Goal: Task Accomplishment & Management: Manage account settings

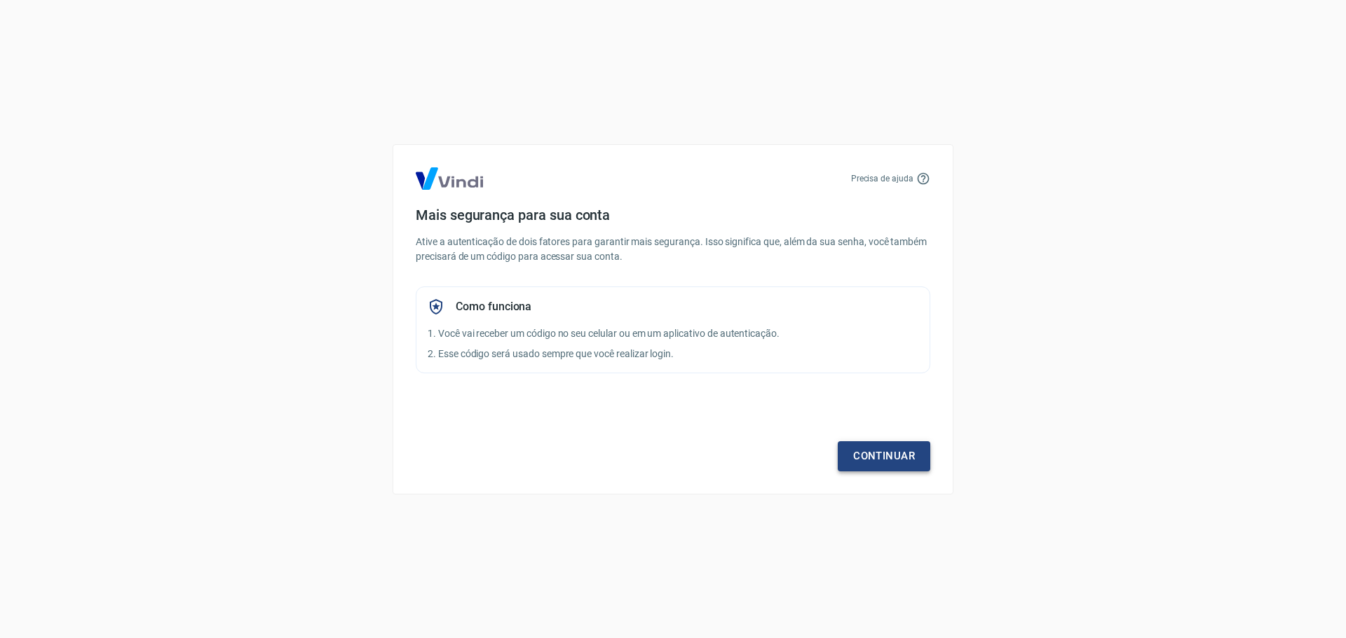
click at [880, 453] on link "Continuar" at bounding box center [883, 456] width 93 height 29
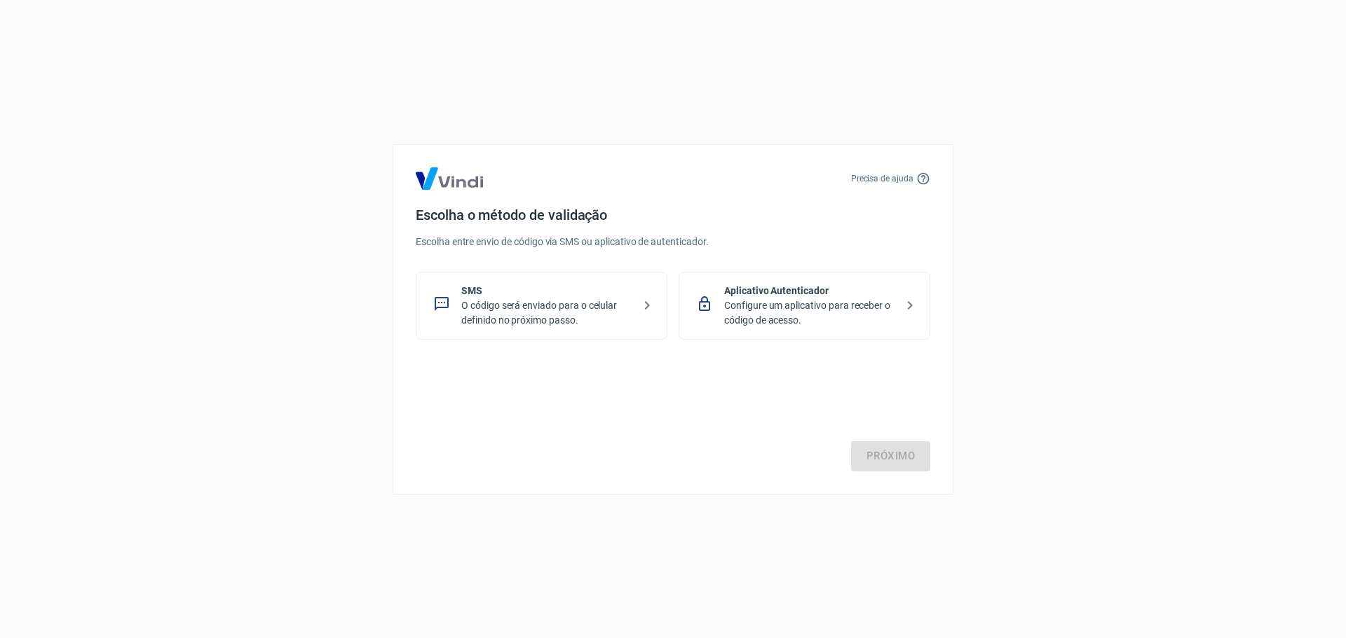
click at [563, 299] on p "O código será enviado para o celular definido no próximo passo." at bounding box center [547, 313] width 172 height 29
click at [910, 471] on link "Próximo" at bounding box center [890, 456] width 79 height 29
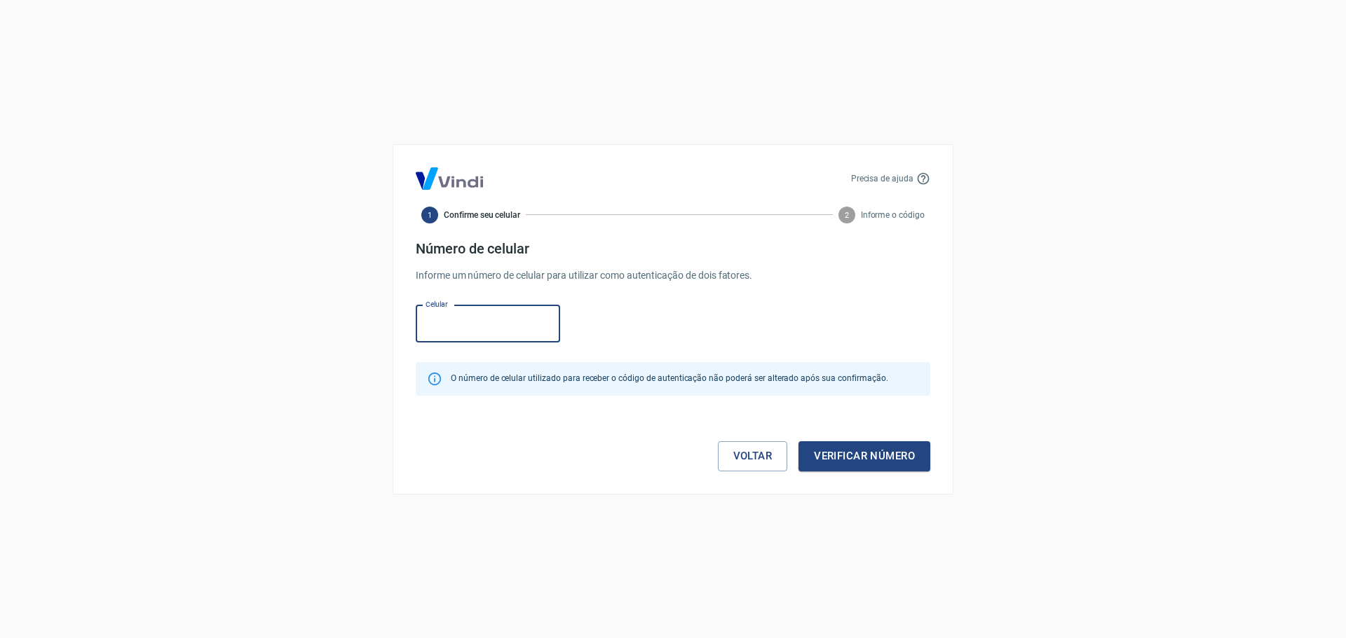
click at [440, 322] on input "Celular" at bounding box center [488, 324] width 144 height 37
type input "(11) 93391-6286"
click at [884, 458] on button "Verificar número" at bounding box center [864, 456] width 132 height 29
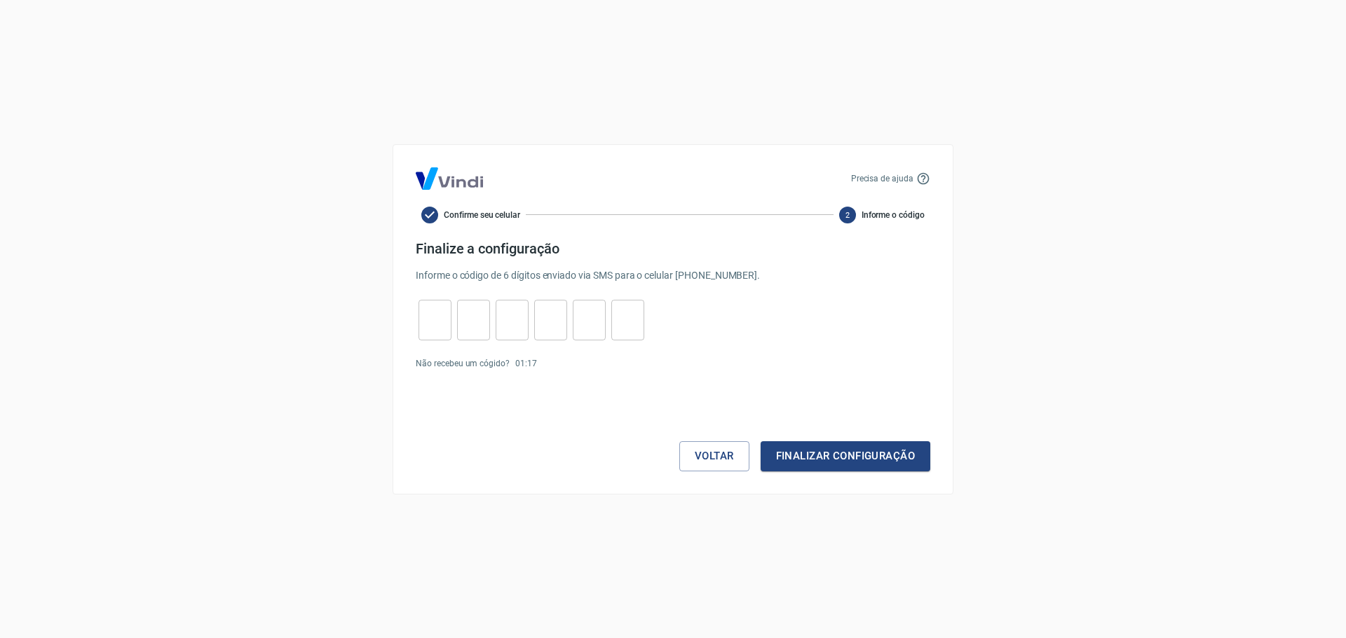
click at [427, 310] on input "tel" at bounding box center [434, 320] width 33 height 30
type input "3"
type input "2"
type input "1"
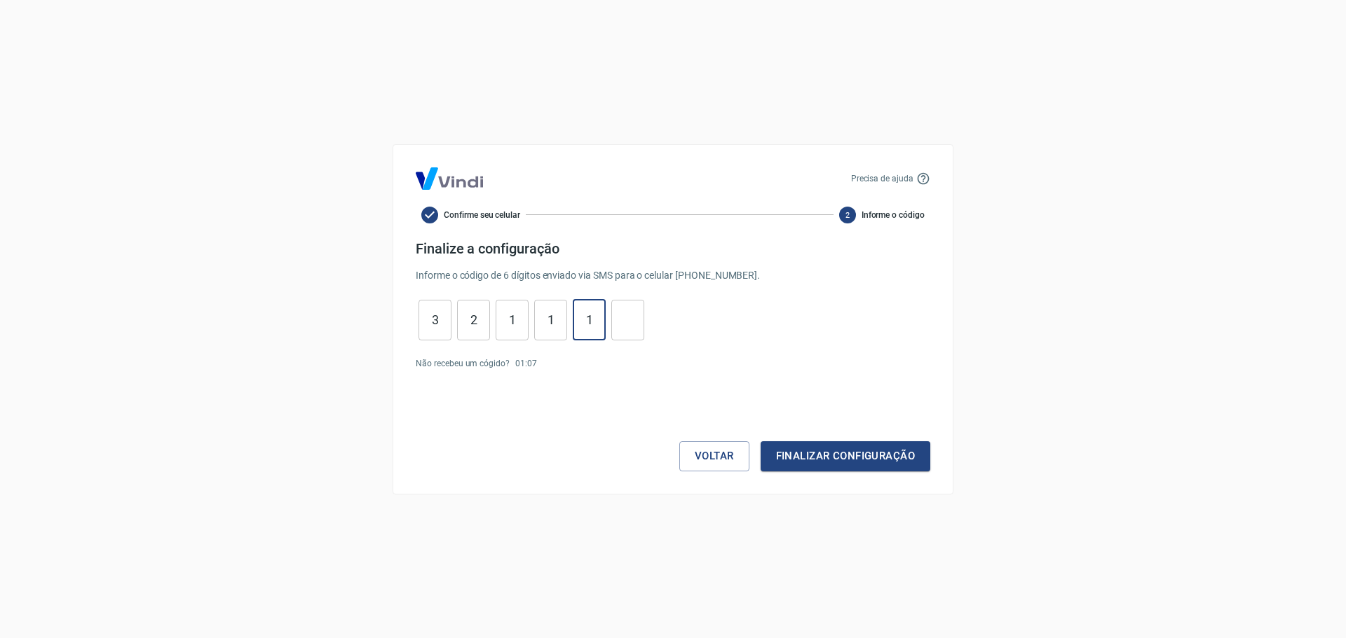
type input "1"
type input "0"
click at [903, 469] on button "Finalizar configuração" at bounding box center [845, 456] width 170 height 29
drag, startPoint x: 428, startPoint y: 317, endPoint x: 556, endPoint y: 316, distance: 129.0
click at [556, 316] on div "3 ​ 2 ​ 1 ​ 1 ​ 1 ​ 0 ​" at bounding box center [531, 320] width 231 height 41
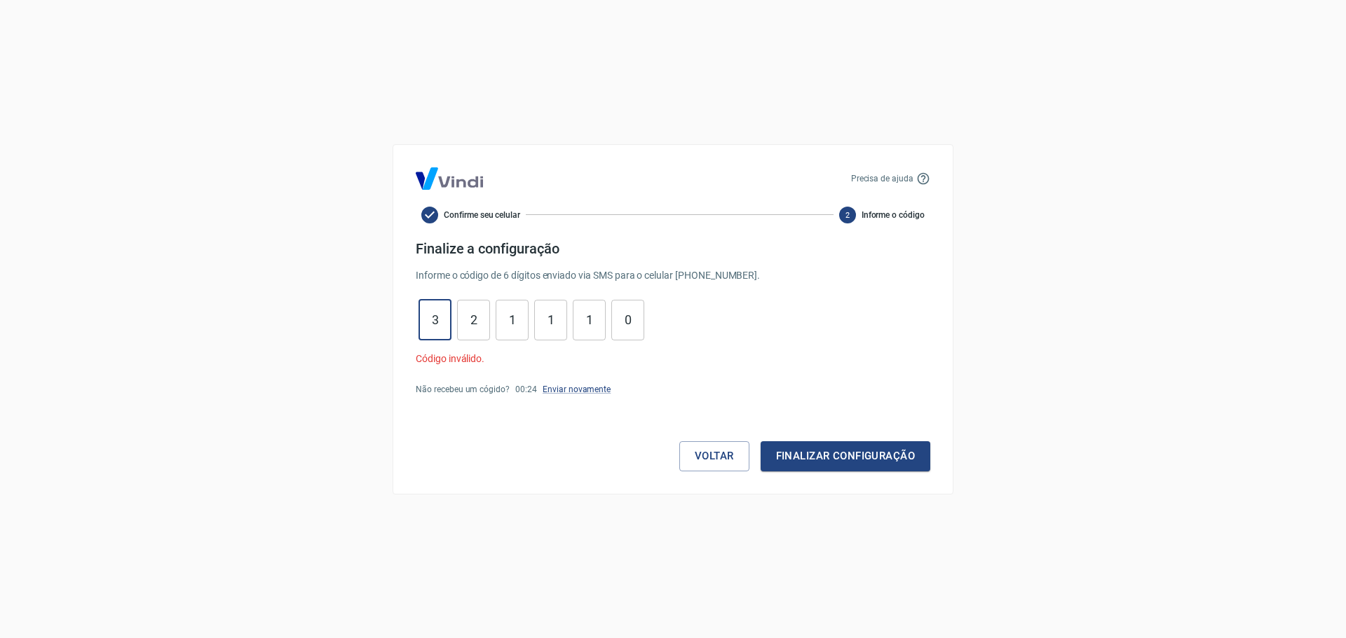
type input "3"
type input "2"
type input "3"
drag, startPoint x: 440, startPoint y: 320, endPoint x: 430, endPoint y: 320, distance: 9.8
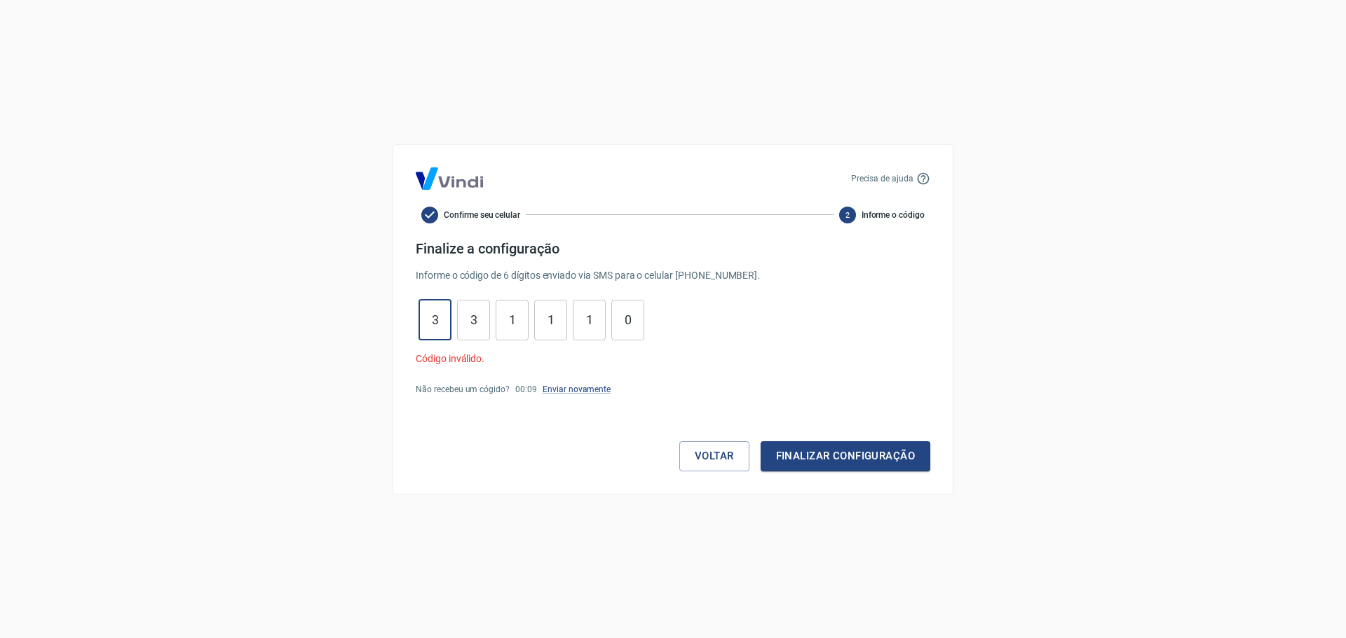
click at [430, 320] on input "3" at bounding box center [434, 320] width 33 height 30
type input "2"
click at [868, 465] on button "Finalizar configuração" at bounding box center [845, 456] width 170 height 29
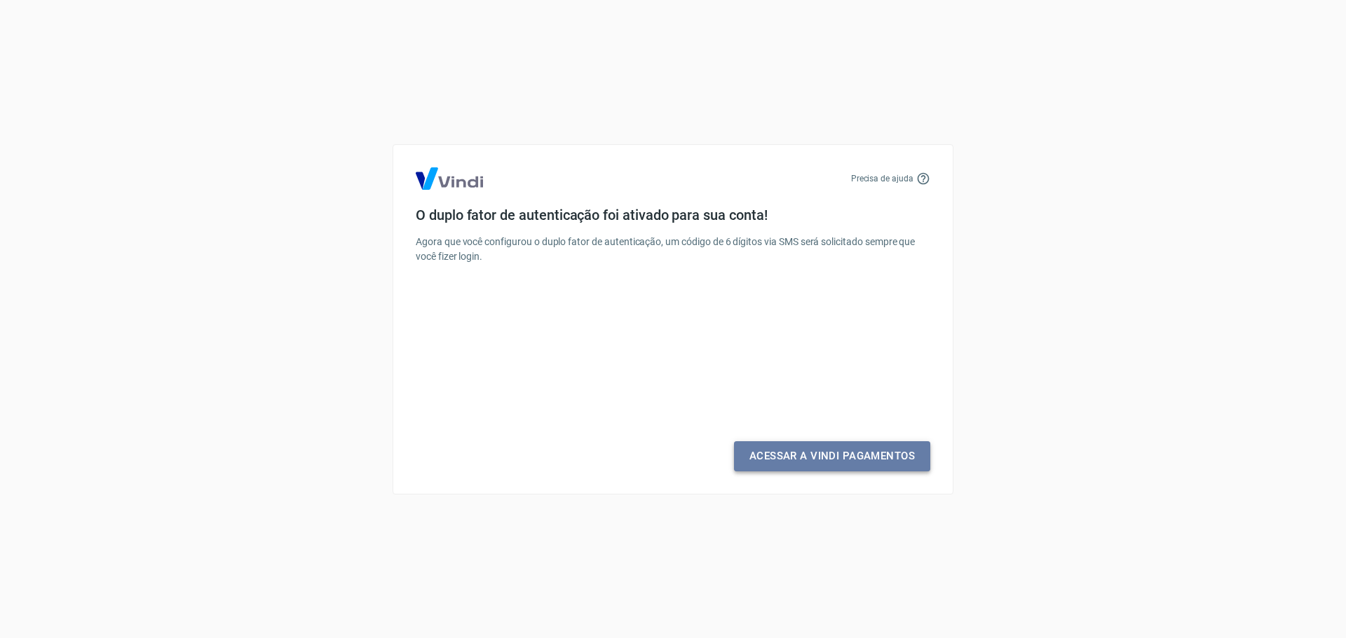
click at [869, 465] on link "Acessar a Vindi Pagamentos" at bounding box center [832, 456] width 196 height 29
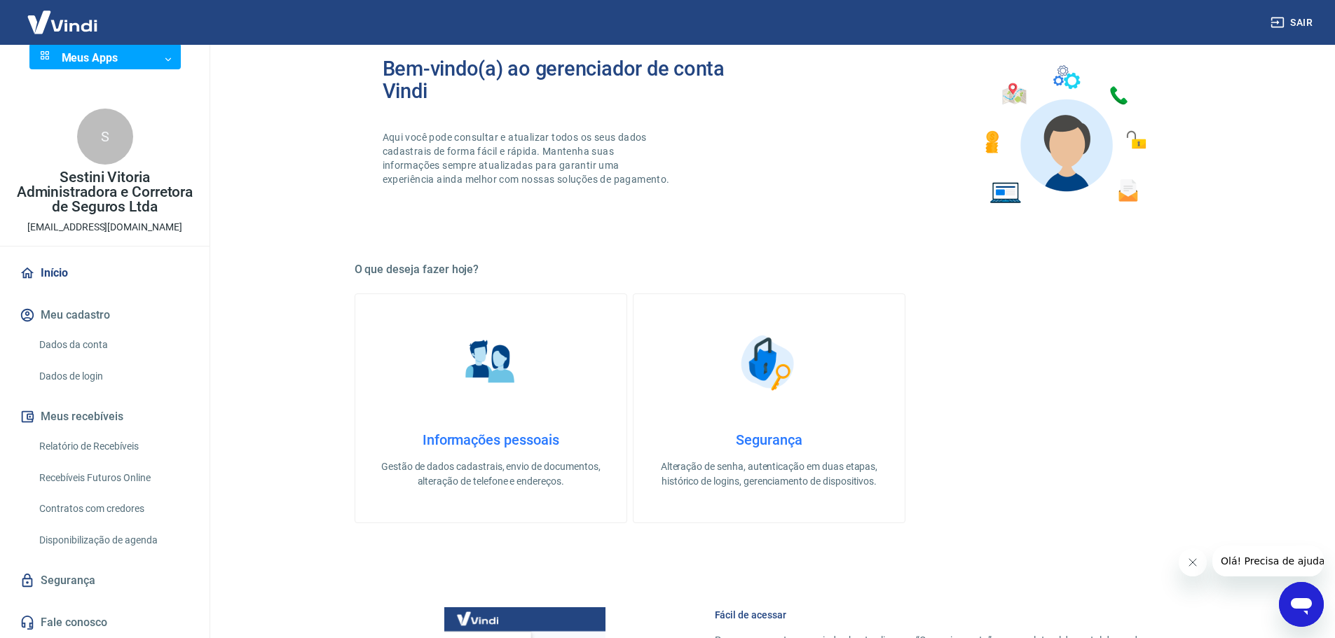
scroll to position [280, 0]
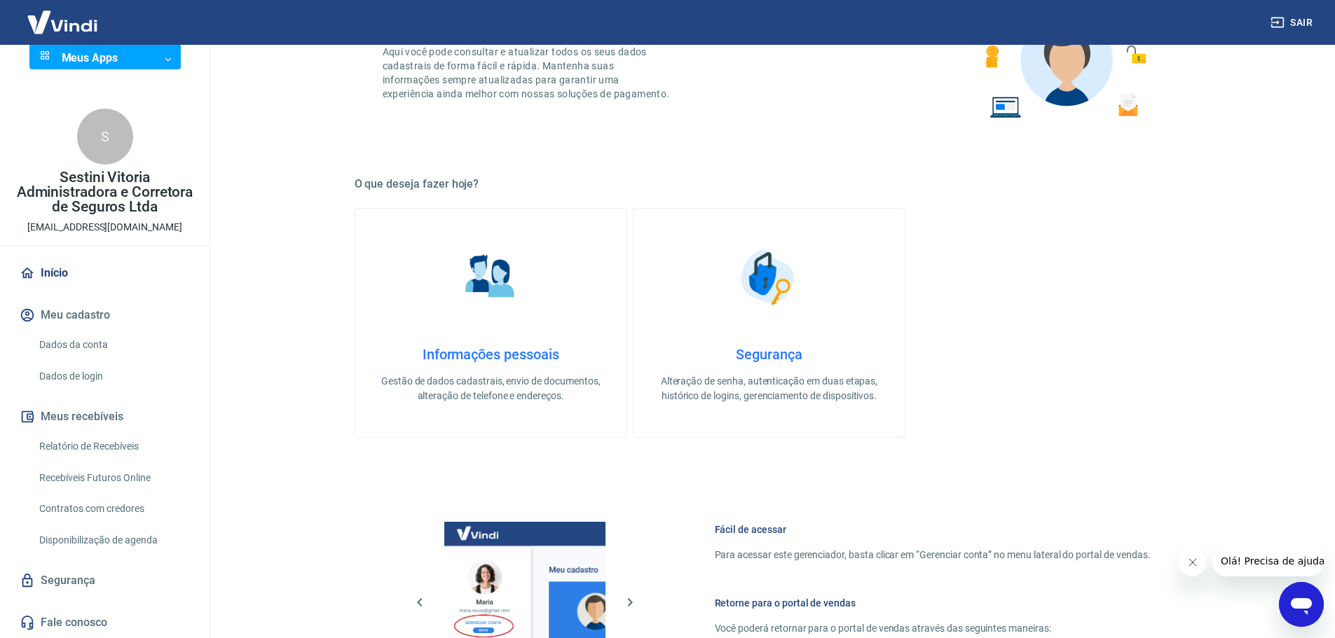
click at [93, 445] on link "Relatório de Recebíveis" at bounding box center [113, 446] width 159 height 29
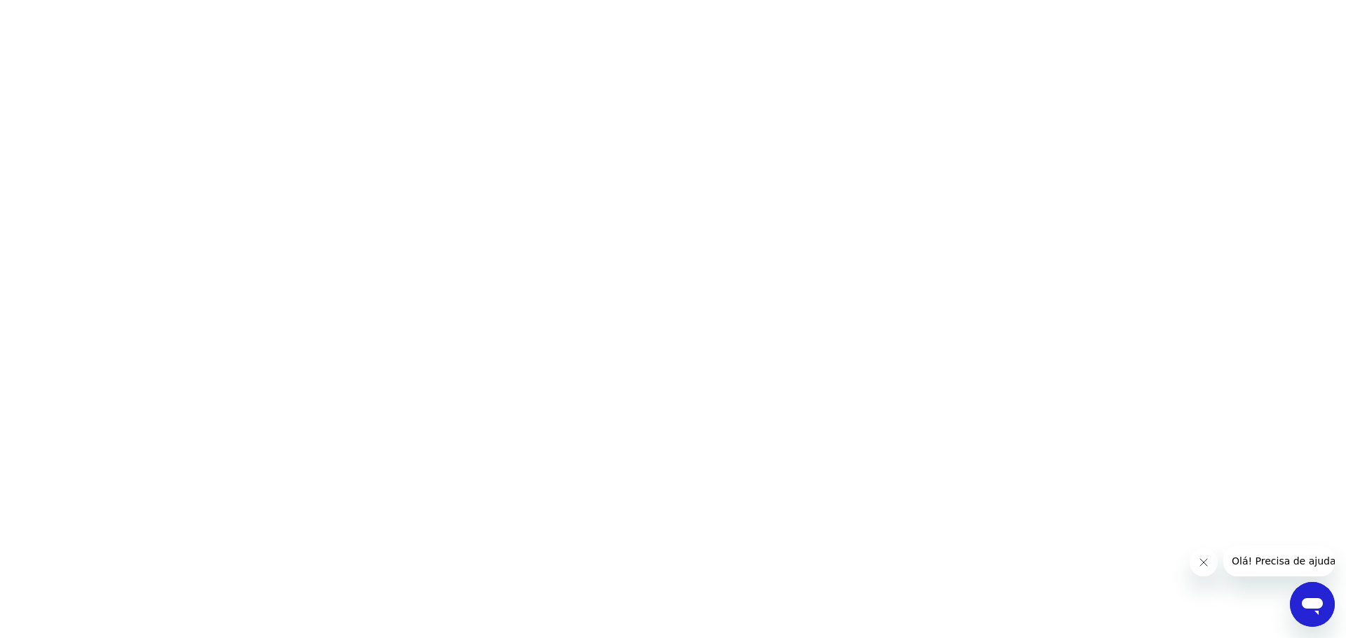
click at [437, 0] on html at bounding box center [673, 0] width 1346 height 0
click at [303, 0] on html at bounding box center [673, 0] width 1346 height 0
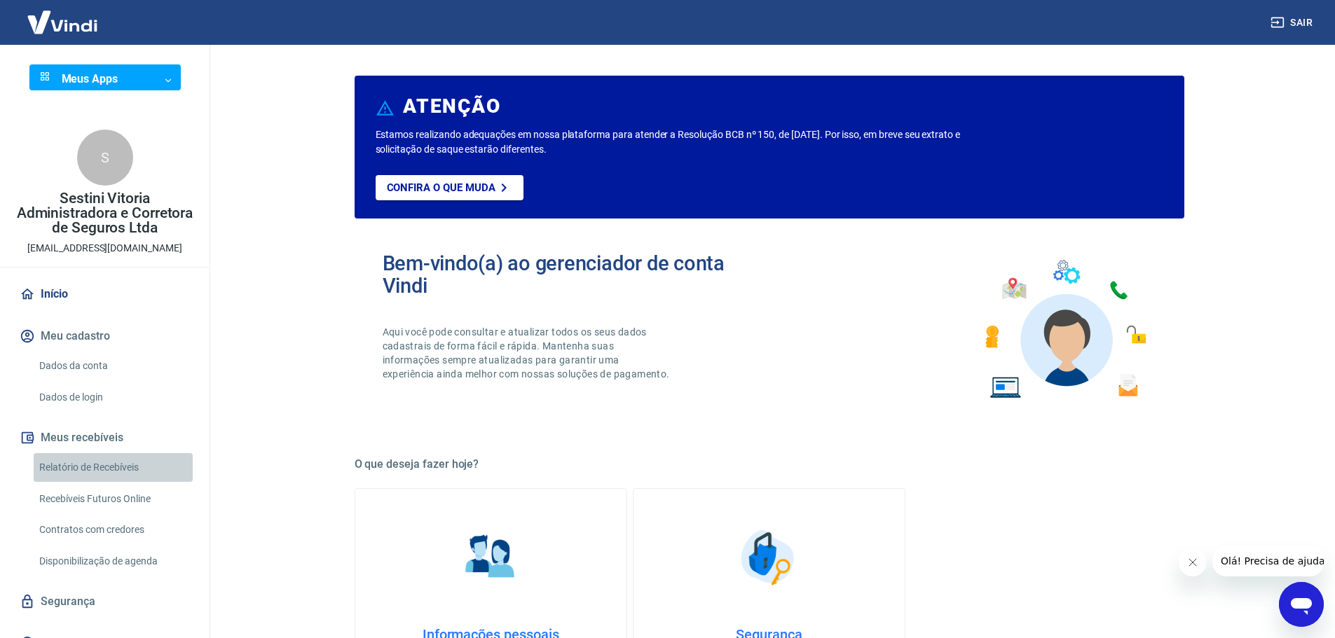
click at [127, 470] on link "Relatório de Recebíveis" at bounding box center [113, 467] width 159 height 29
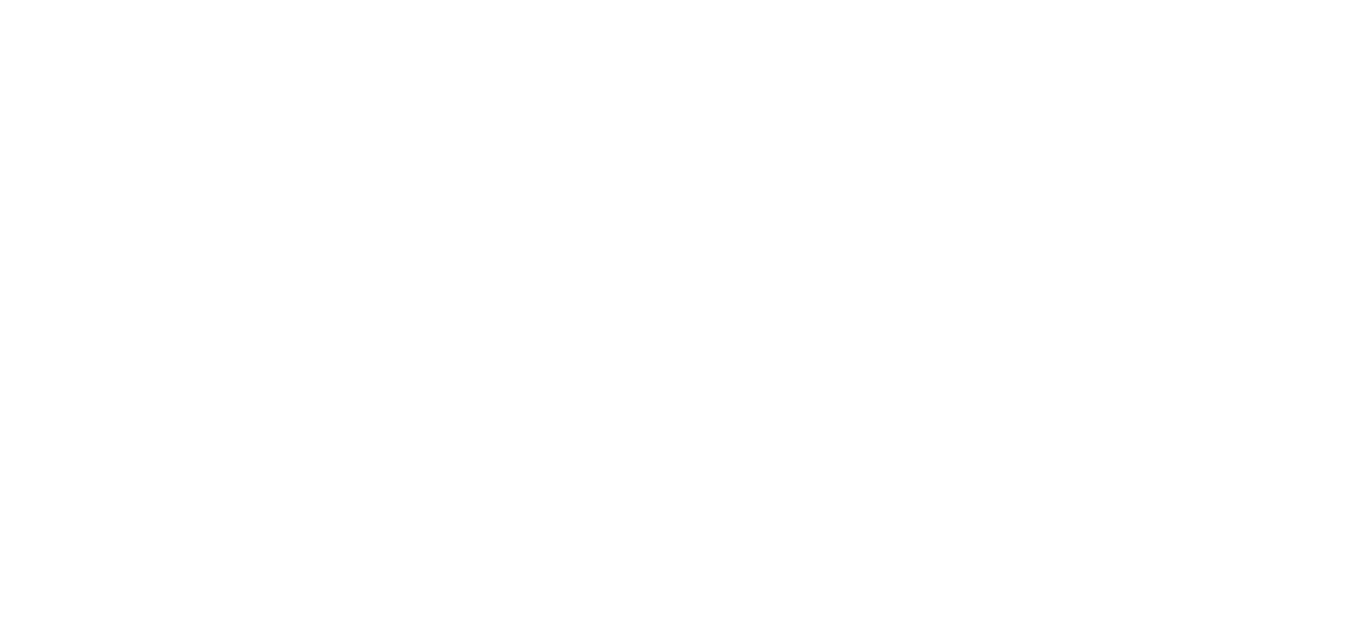
click at [571, 0] on html at bounding box center [673, 0] width 1346 height 0
click at [223, 0] on html at bounding box center [673, 0] width 1346 height 0
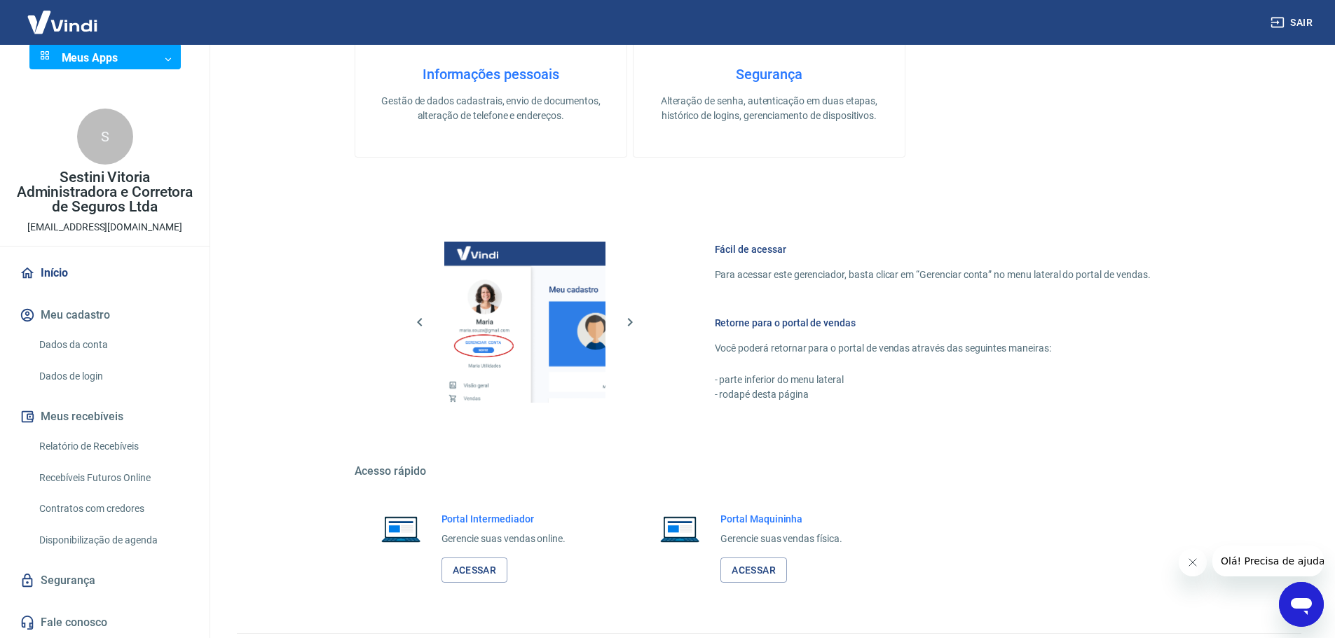
scroll to position [599, 0]
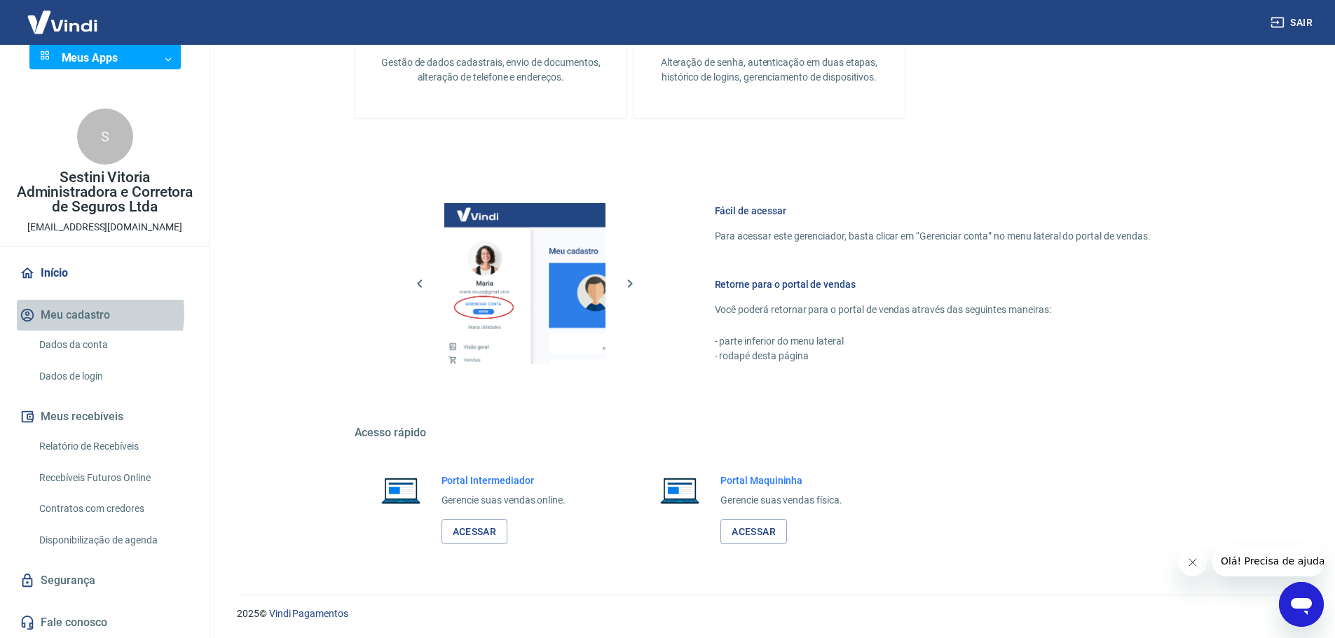
click at [81, 314] on button "Meu cadastro" at bounding box center [105, 315] width 176 height 31
click at [82, 342] on link "Dados da conta" at bounding box center [113, 345] width 159 height 29
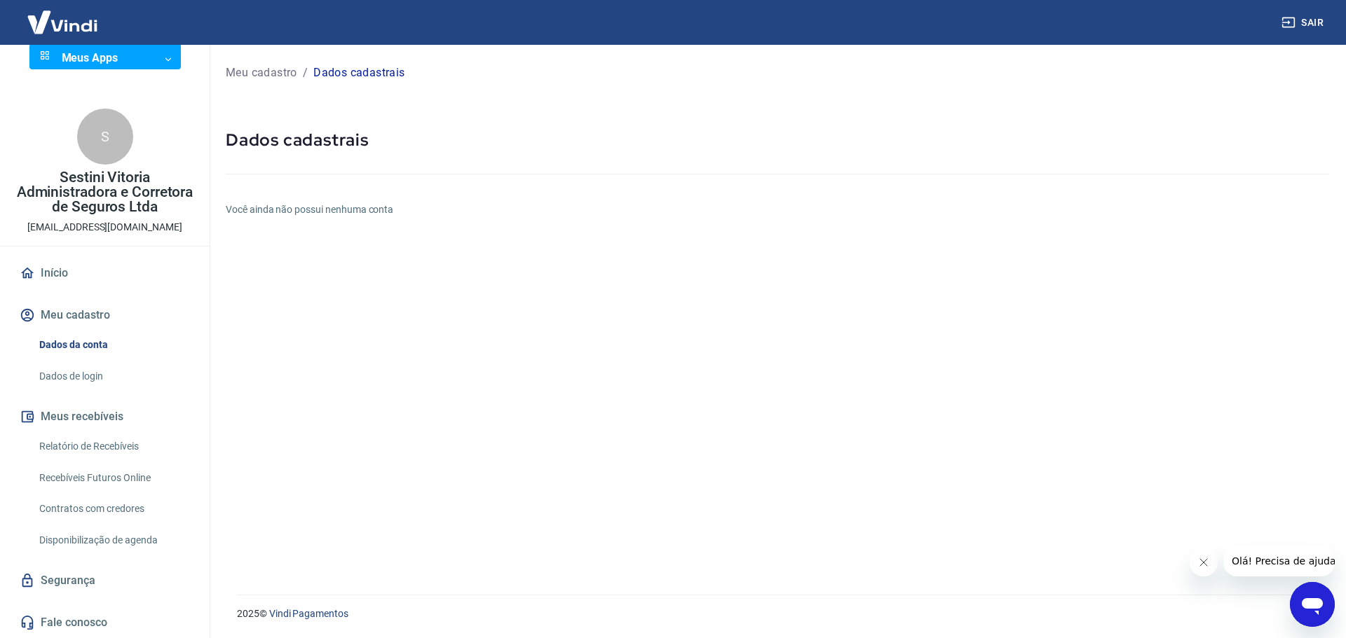
click at [395, 184] on div at bounding box center [777, 171] width 1103 height 40
click at [90, 339] on link "Dados da conta" at bounding box center [113, 345] width 159 height 29
click at [359, 213] on h6 "Você ainda não possui nenhuma conta" at bounding box center [777, 210] width 1103 height 15
click at [64, 273] on link "Início" at bounding box center [105, 273] width 176 height 31
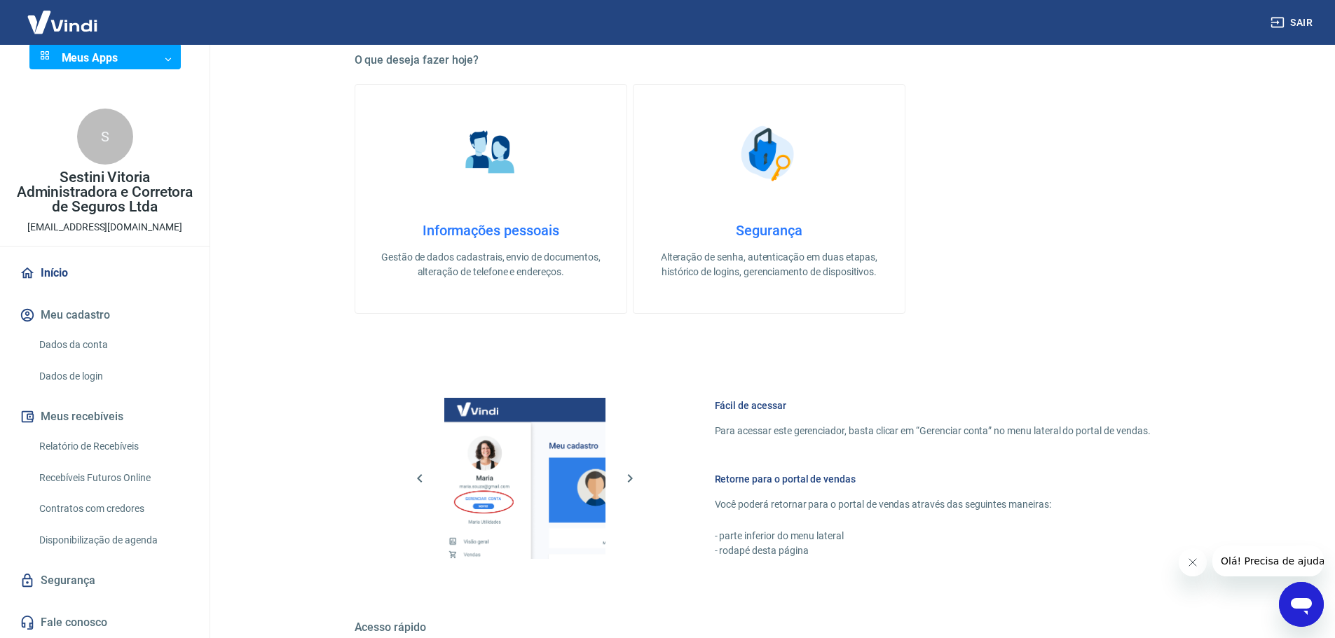
scroll to position [599, 0]
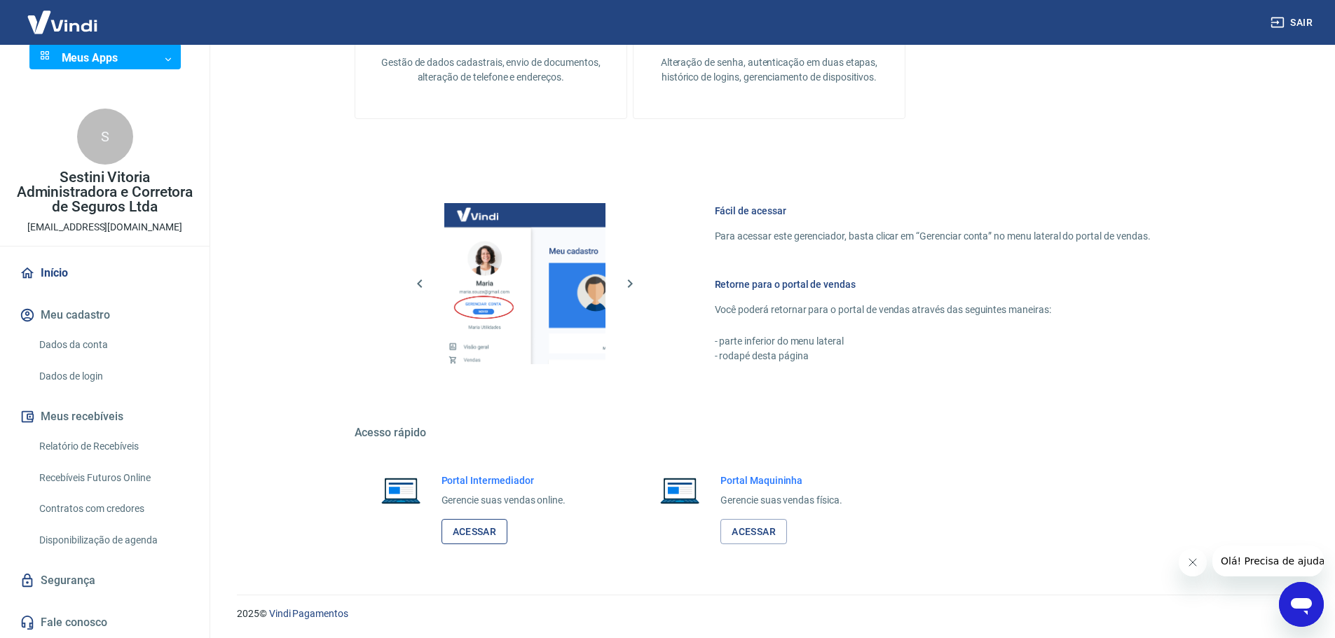
click at [479, 532] on link "Acessar" at bounding box center [475, 532] width 67 height 26
click at [123, 444] on link "Relatório de Recebíveis" at bounding box center [113, 446] width 159 height 29
